Goal: Check status: Check status

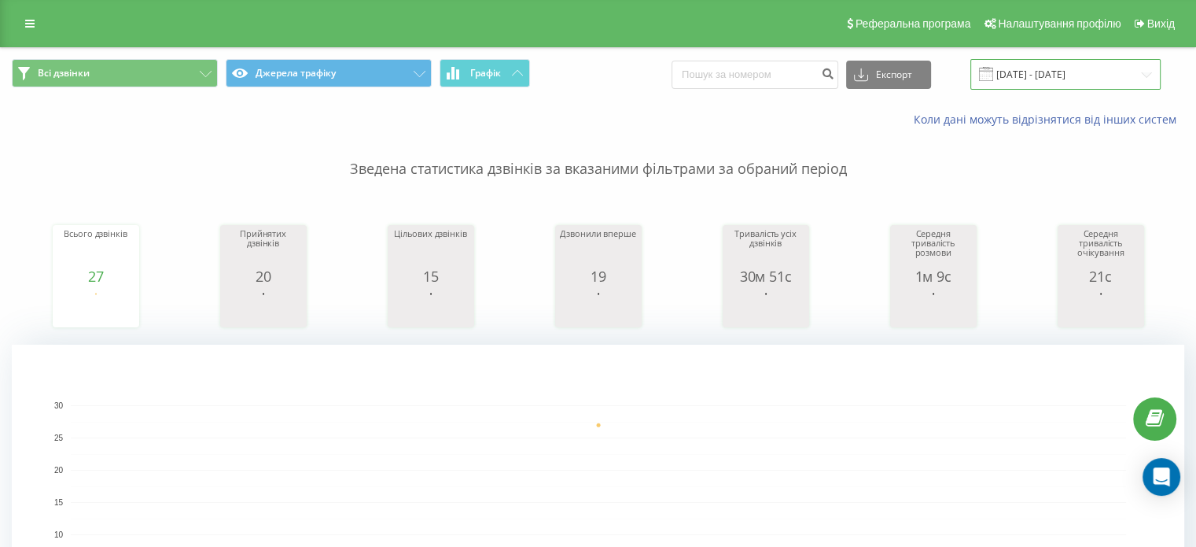
click at [1056, 78] on input "19.08.2025 - 19.08.2025" at bounding box center [1065, 74] width 190 height 31
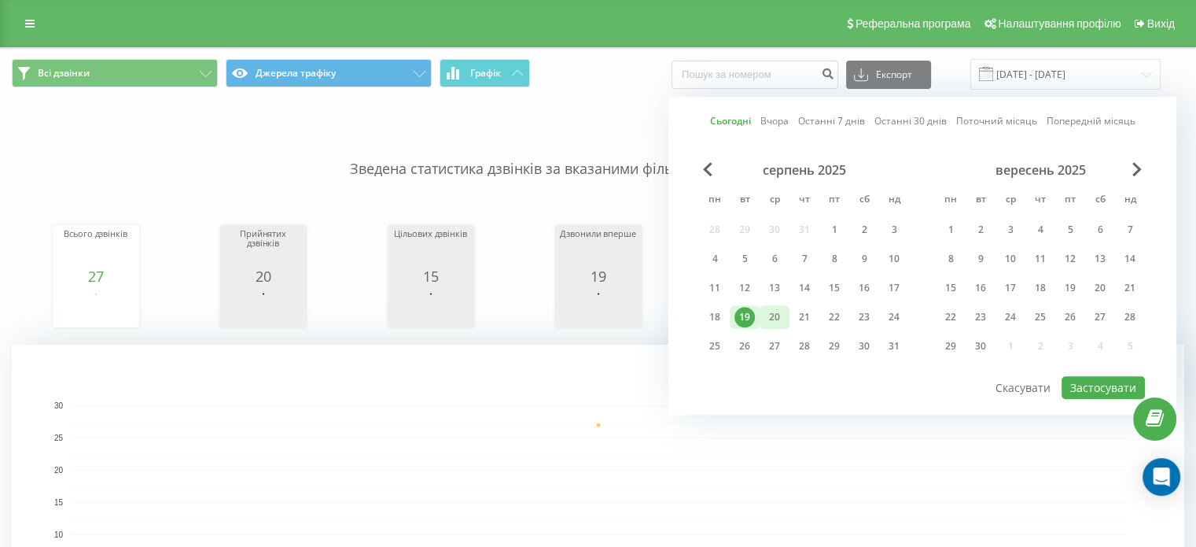
click at [768, 314] on div "20" at bounding box center [774, 317] width 20 height 20
click at [1102, 381] on button "Застосувати" at bounding box center [1103, 387] width 83 height 23
type input "[DATE] - [DATE]"
